Goal: Task Accomplishment & Management: Manage account settings

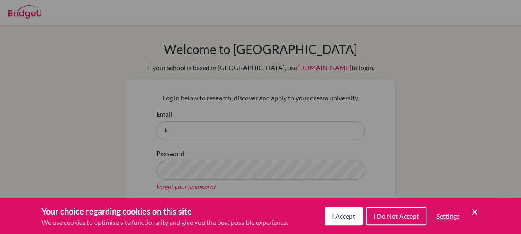
click at [344, 212] on span "I Accept" at bounding box center [343, 216] width 23 height 8
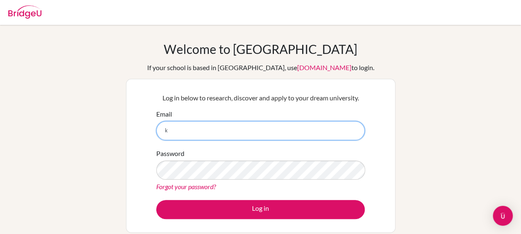
click at [206, 129] on input "k" at bounding box center [260, 130] width 209 height 19
type input "[EMAIL_ADDRESS][DOMAIN_NAME]"
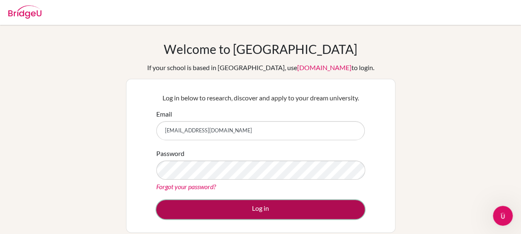
click at [257, 211] on button "Log in" at bounding box center [260, 209] width 209 height 19
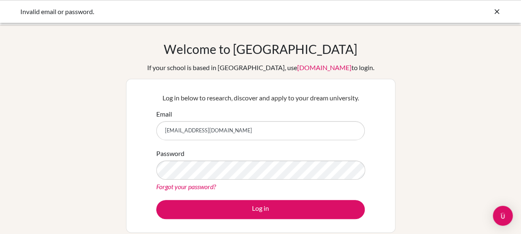
click at [197, 184] on link "Forgot your password?" at bounding box center [186, 186] width 60 height 8
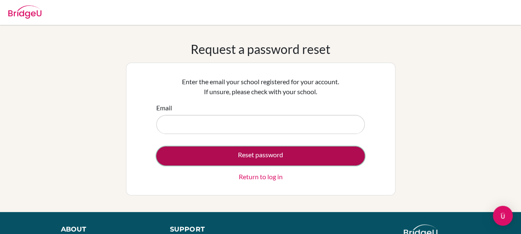
click at [292, 158] on button "Reset password" at bounding box center [260, 155] width 209 height 19
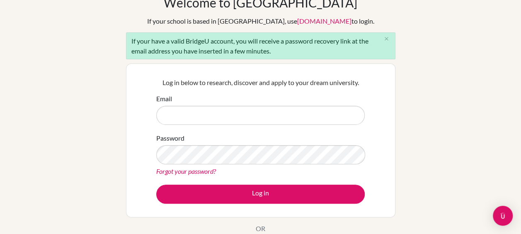
scroll to position [49, 0]
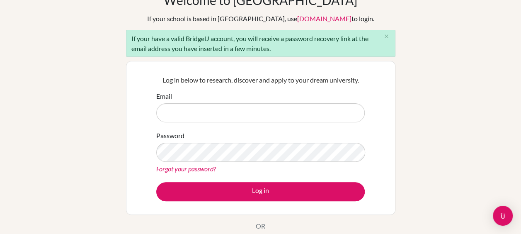
click at [249, 102] on div "Email" at bounding box center [260, 106] width 209 height 31
click at [253, 112] on input "Email" at bounding box center [260, 112] width 209 height 19
type input "[EMAIL_ADDRESS][DOMAIN_NAME]"
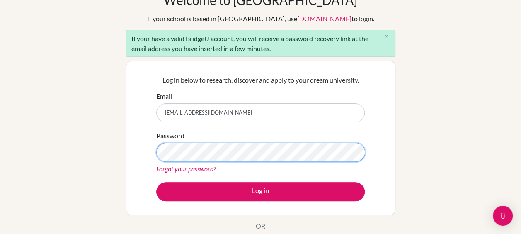
click at [156, 182] on button "Log in" at bounding box center [260, 191] width 209 height 19
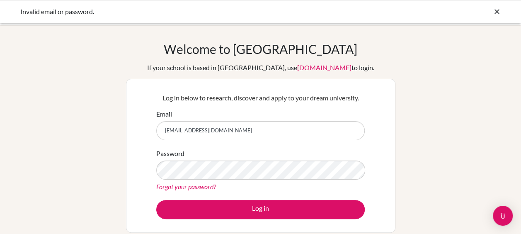
click at [194, 189] on link "Forgot your password?" at bounding box center [186, 186] width 60 height 8
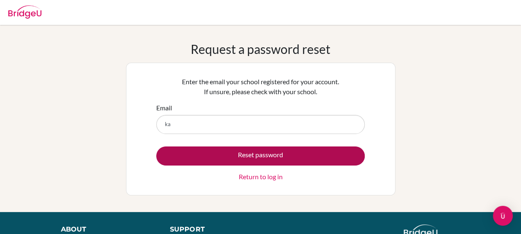
type input "katherinecanizalez73@gmail.com"
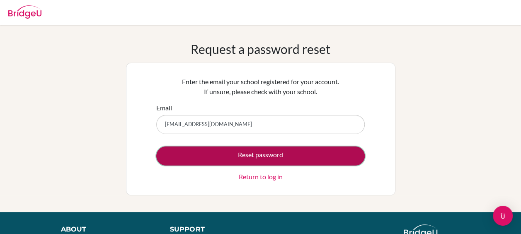
click at [263, 158] on button "Reset password" at bounding box center [260, 155] width 209 height 19
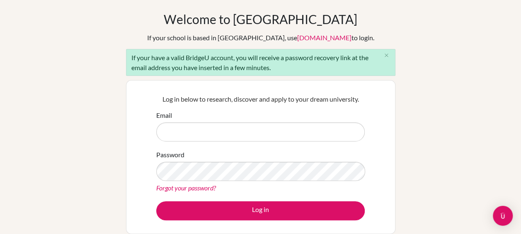
scroll to position [30, 0]
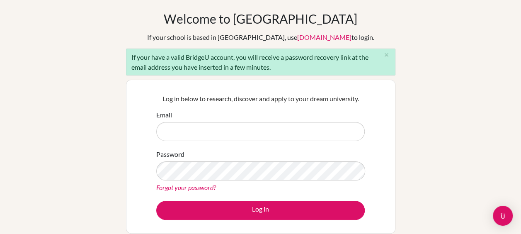
click at [287, 139] on input "Email" at bounding box center [260, 131] width 209 height 19
type input "[EMAIL_ADDRESS][DOMAIN_NAME]"
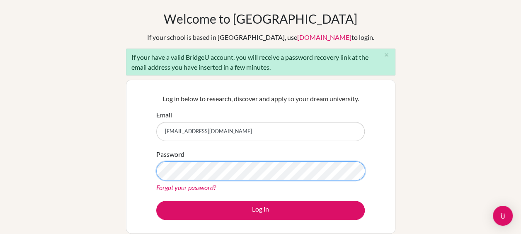
click at [156, 201] on button "Log in" at bounding box center [260, 210] width 209 height 19
